Goal: Book appointment/travel/reservation

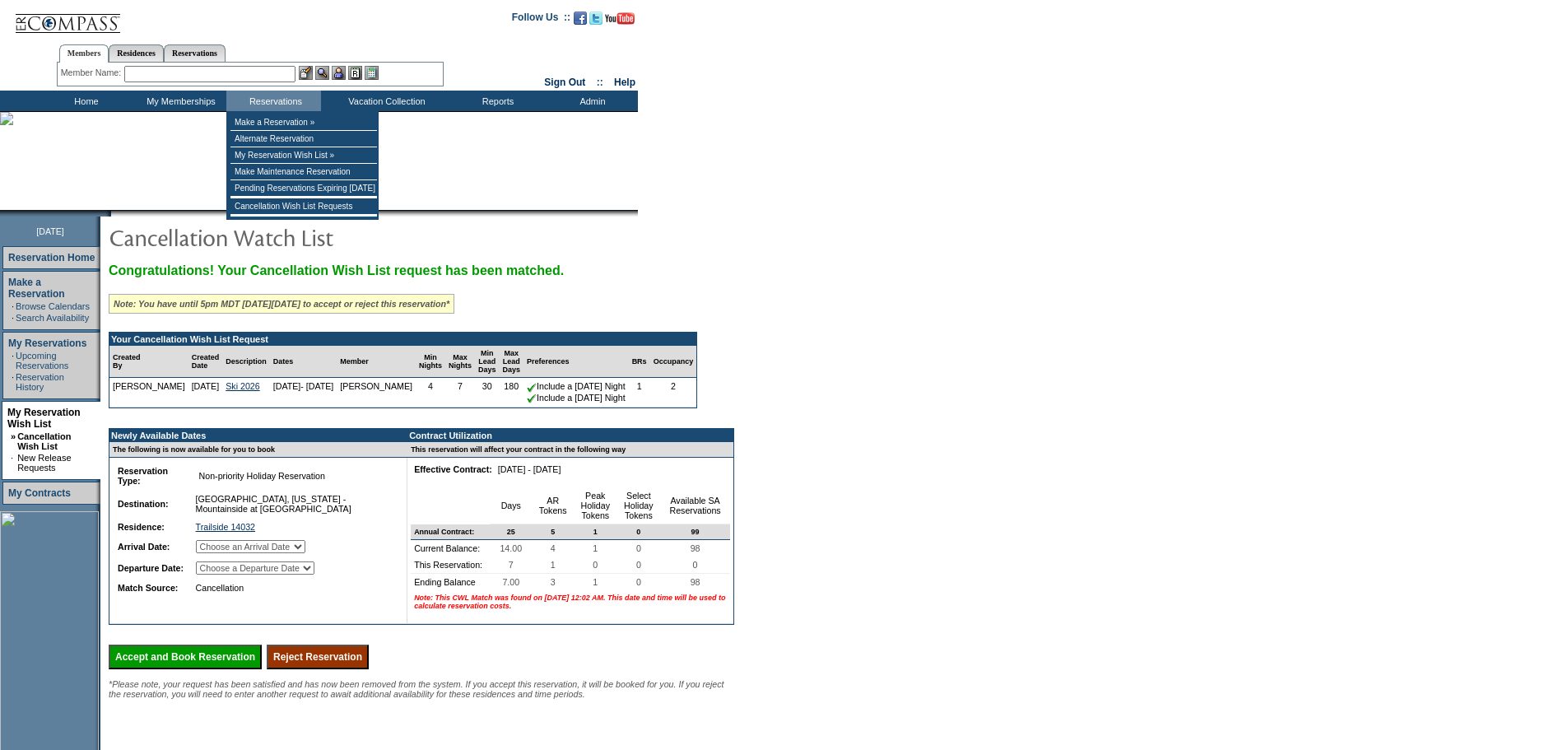
click at [305, 553] on select "Choose an Arrival Date [DATE] [DATE] [DATE] [DATE] [DATE] [DATE] [DATE]" at bounding box center [250, 546] width 110 height 13
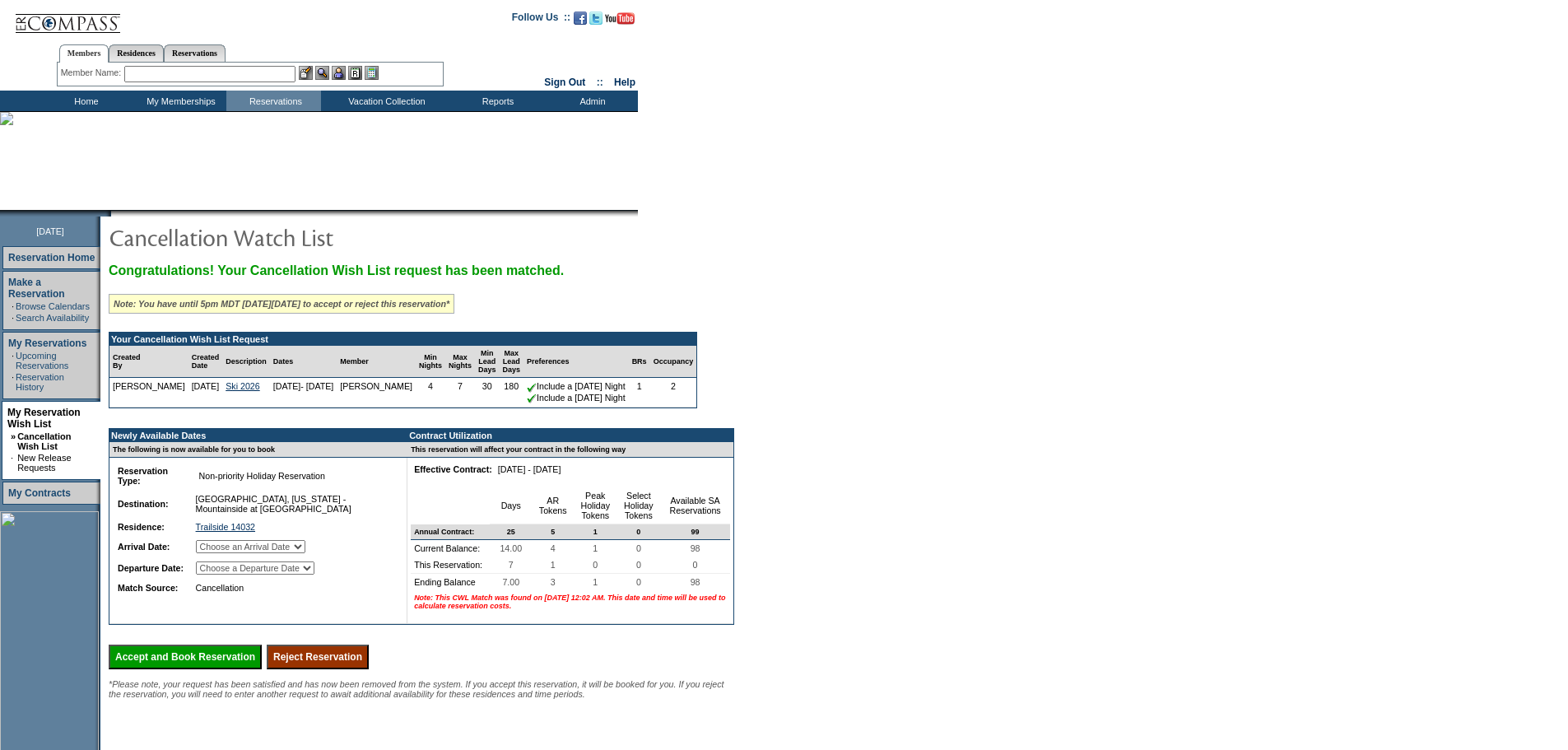
select select "[DATE]"
click at [216, 553] on select "Choose an Arrival Date [DATE] [DATE] [DATE] [DATE] [DATE] [DATE] [DATE]" at bounding box center [250, 546] width 110 height 13
drag, startPoint x: 314, startPoint y: 608, endPoint x: 311, endPoint y: 624, distance: 16.3
click at [314, 575] on select "Choose a Departure Date [DATE] [DATE] [DATE] [DATE] [DATE] [DATE] [DATE]" at bounding box center [255, 567] width 118 height 13
select select "[DATE]"
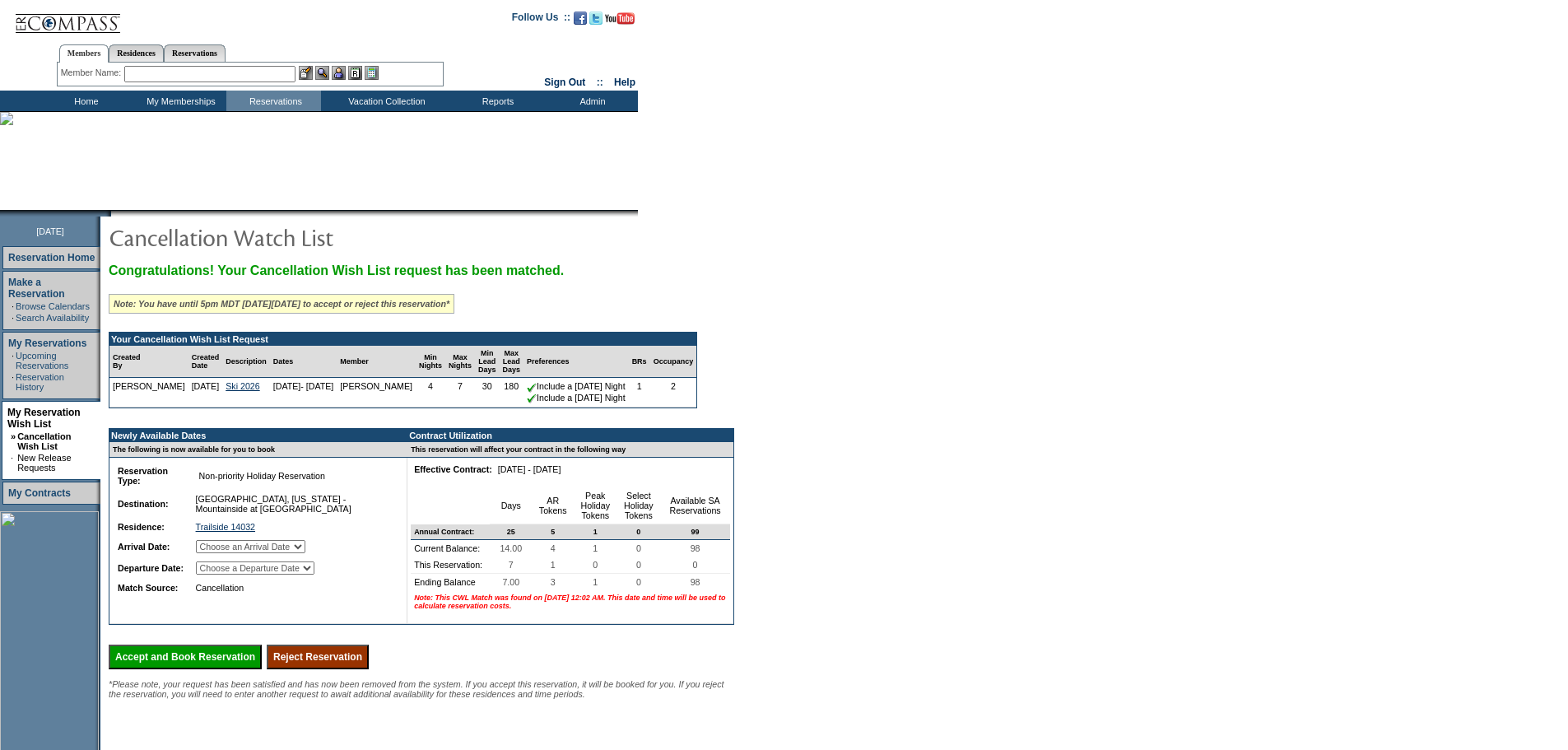
click at [217, 575] on select "Choose a Departure Date [DATE] [DATE] [DATE] [DATE] [DATE] [DATE] [DATE]" at bounding box center [255, 567] width 118 height 13
click at [1080, 337] on form "Follow Us ::" at bounding box center [784, 445] width 1568 height 891
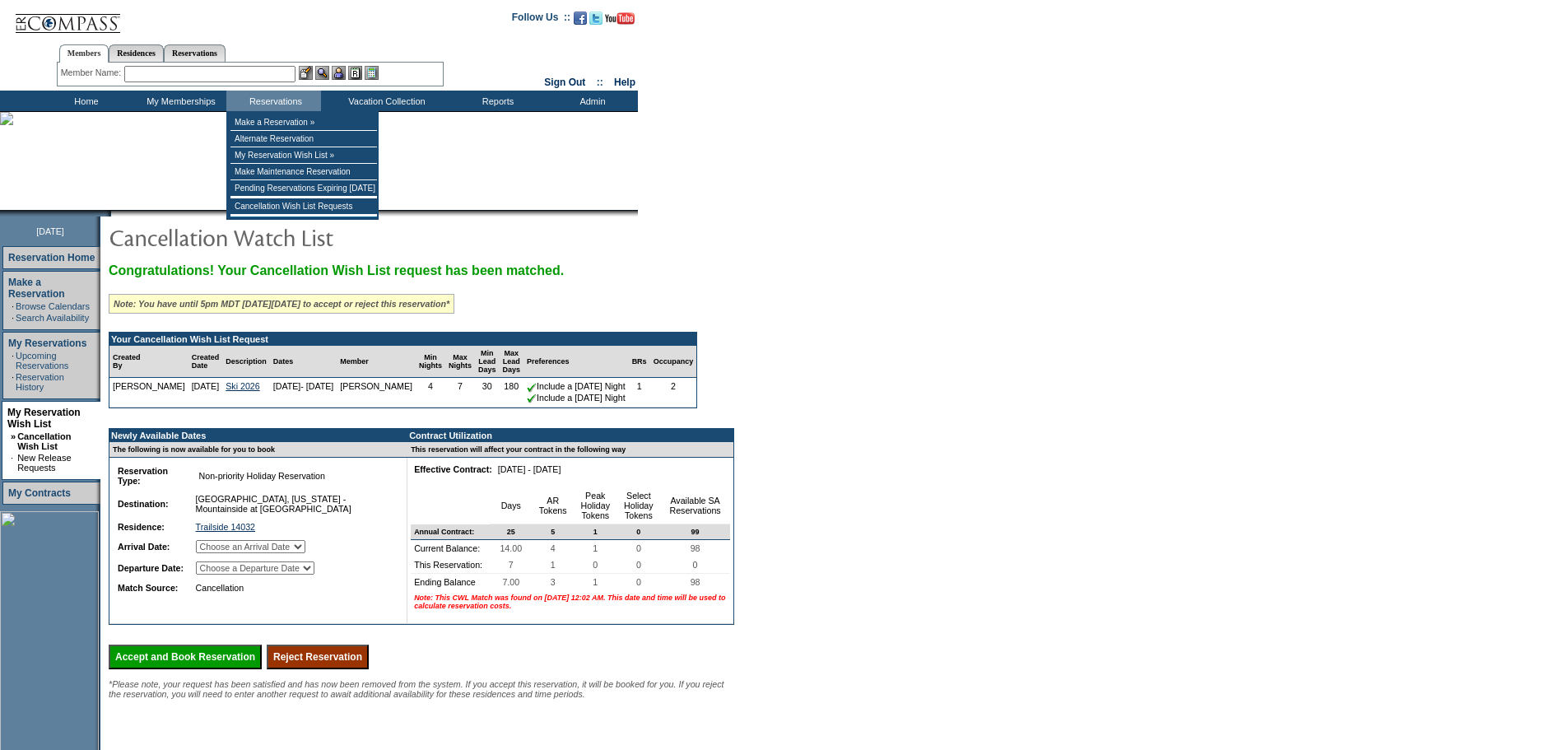
click at [249, 77] on input "text" at bounding box center [210, 73] width 171 height 16
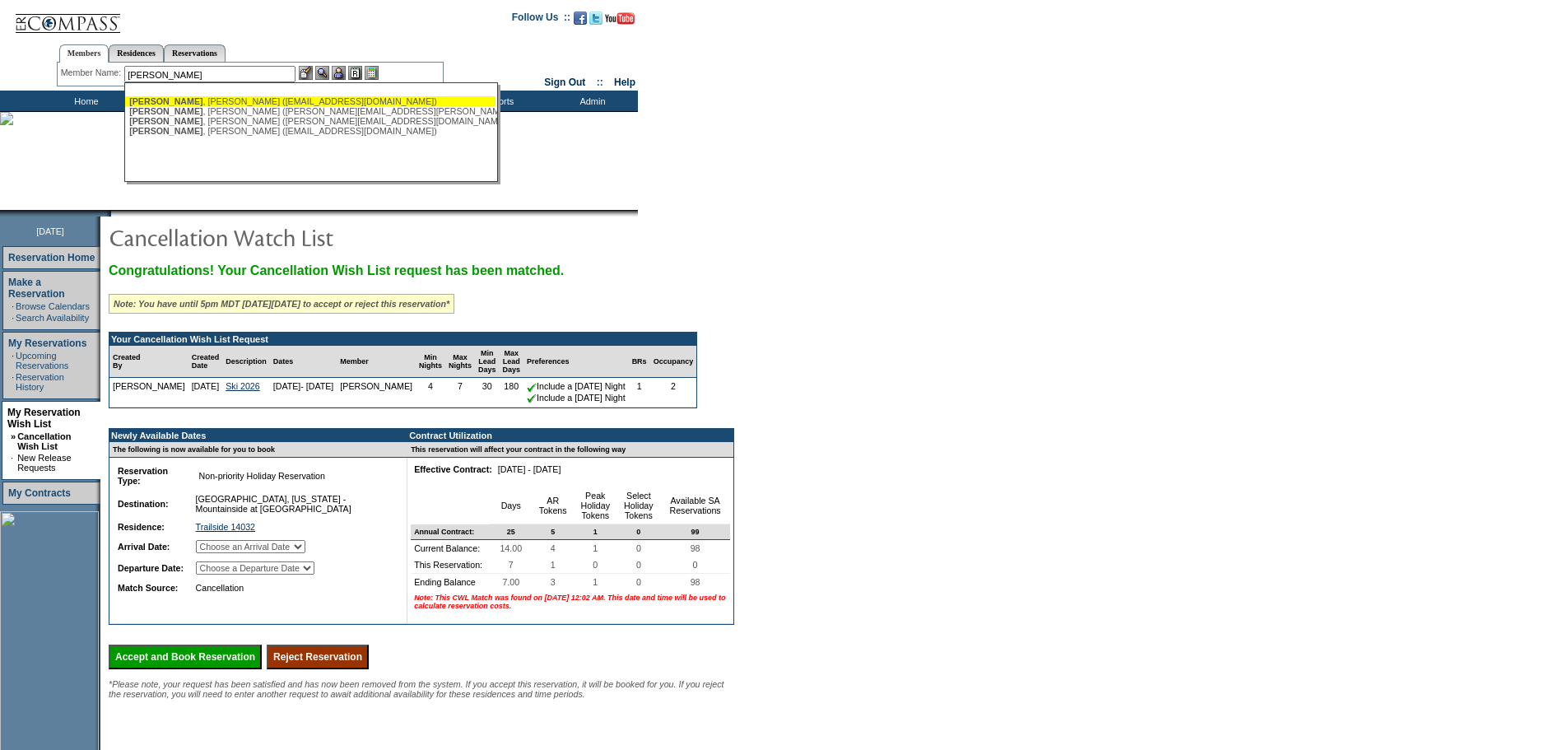
click at [246, 102] on div "[PERSON_NAME] ([EMAIL_ADDRESS][DOMAIN_NAME])" at bounding box center [311, 101] width 362 height 9
type input "[PERSON_NAME] ([EMAIL_ADDRESS][DOMAIN_NAME])"
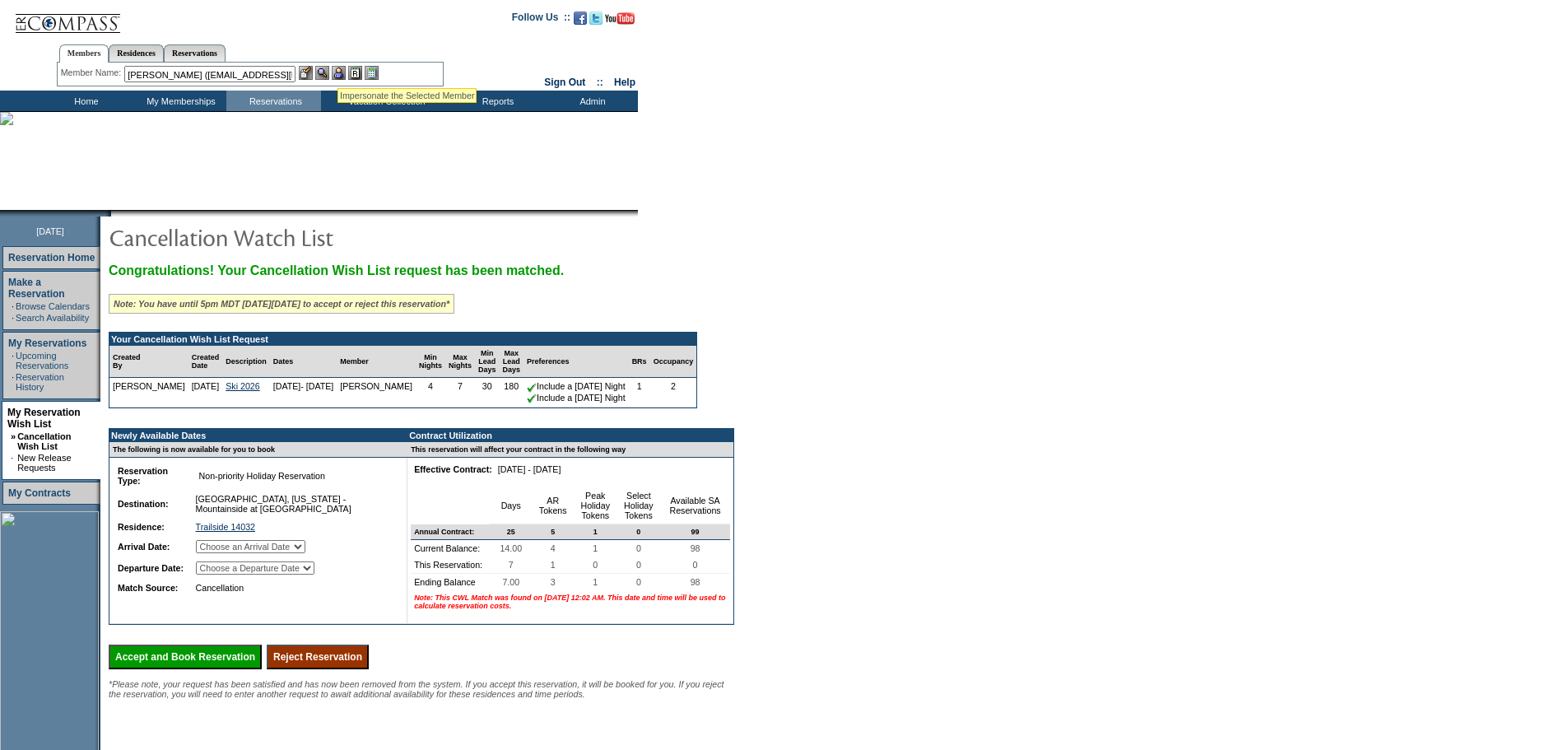
click at [337, 68] on img at bounding box center [338, 72] width 14 height 14
click at [324, 73] on img at bounding box center [322, 72] width 14 height 14
